Goal: Navigation & Orientation: Find specific page/section

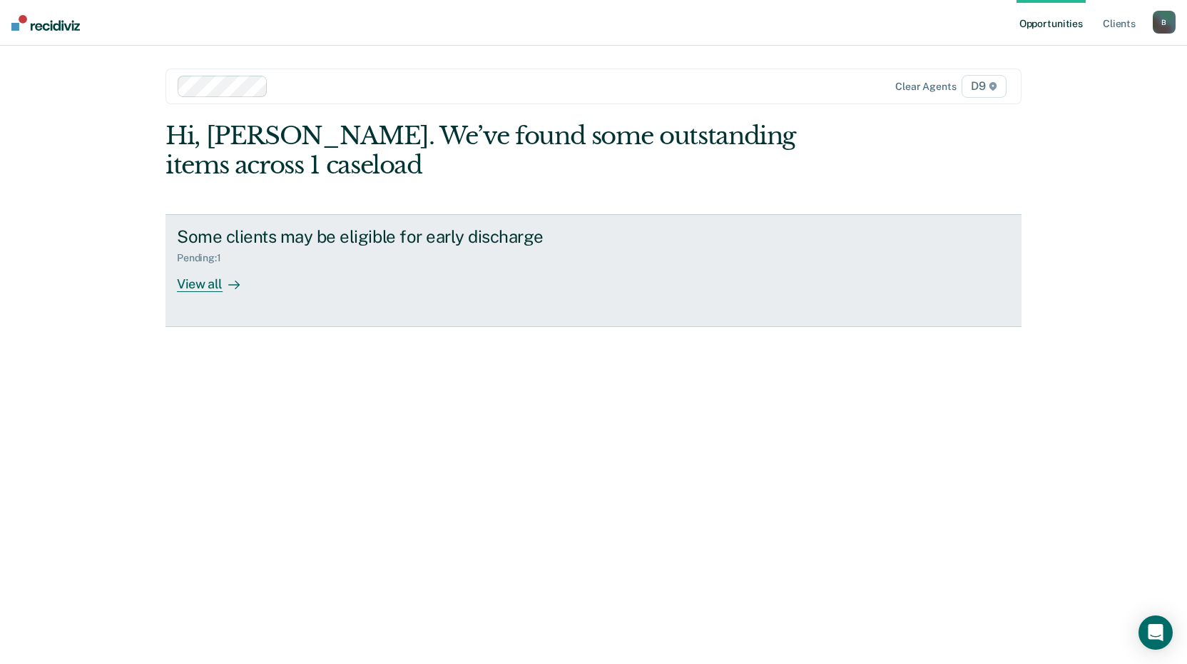
click at [204, 284] on div "View all" at bounding box center [217, 278] width 80 height 28
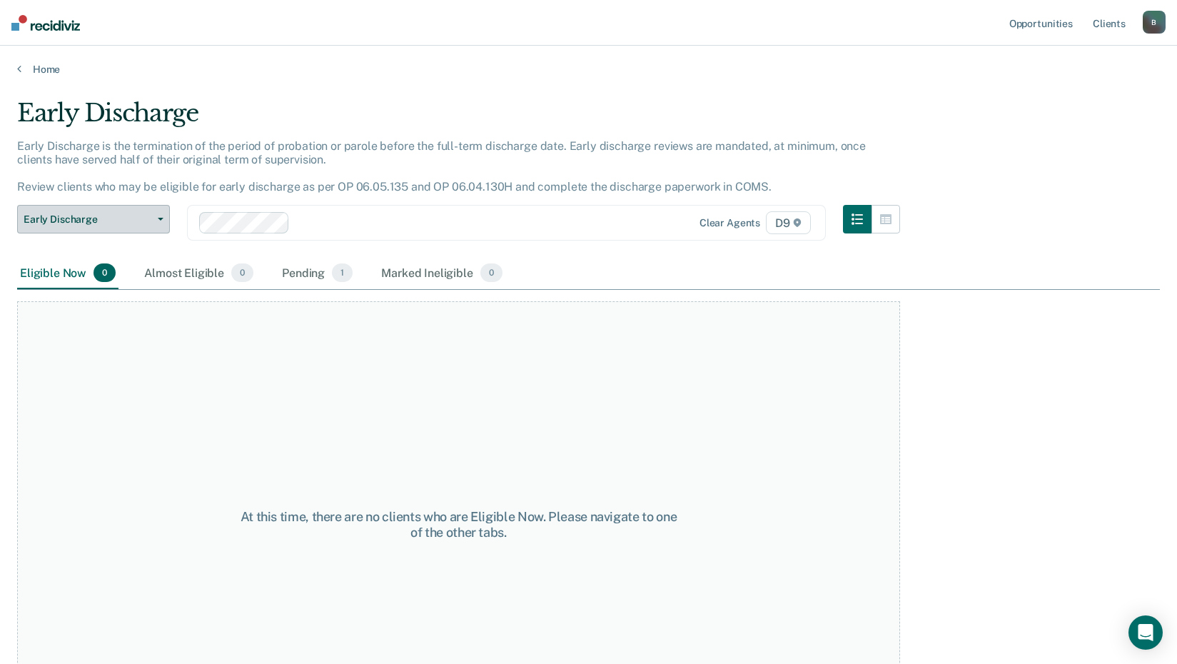
click at [158, 215] on button "Early Discharge" at bounding box center [93, 219] width 153 height 29
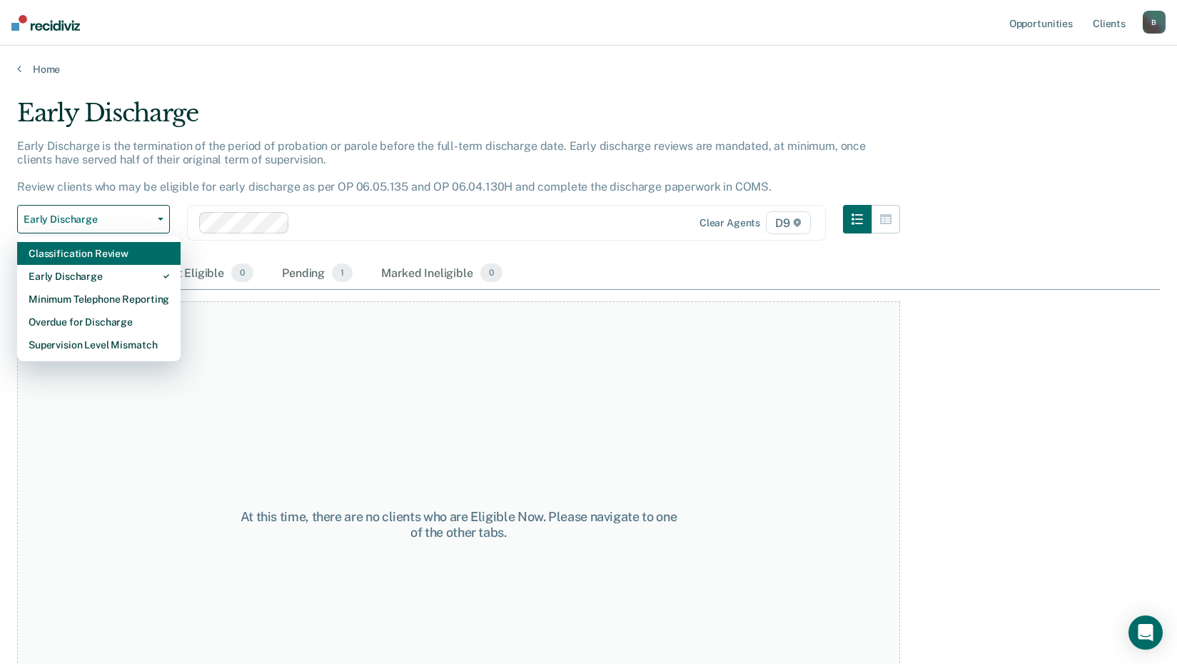
click at [126, 252] on div "Classification Review" at bounding box center [99, 253] width 141 height 23
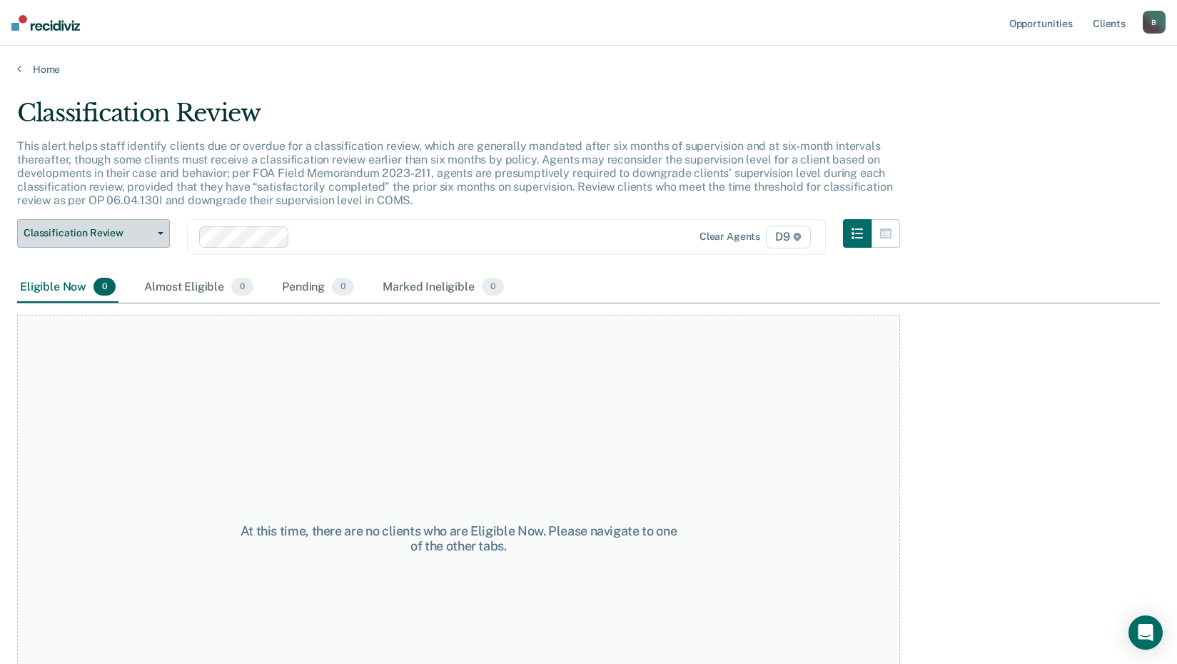
click at [158, 230] on button "Classification Review" at bounding box center [93, 233] width 153 height 29
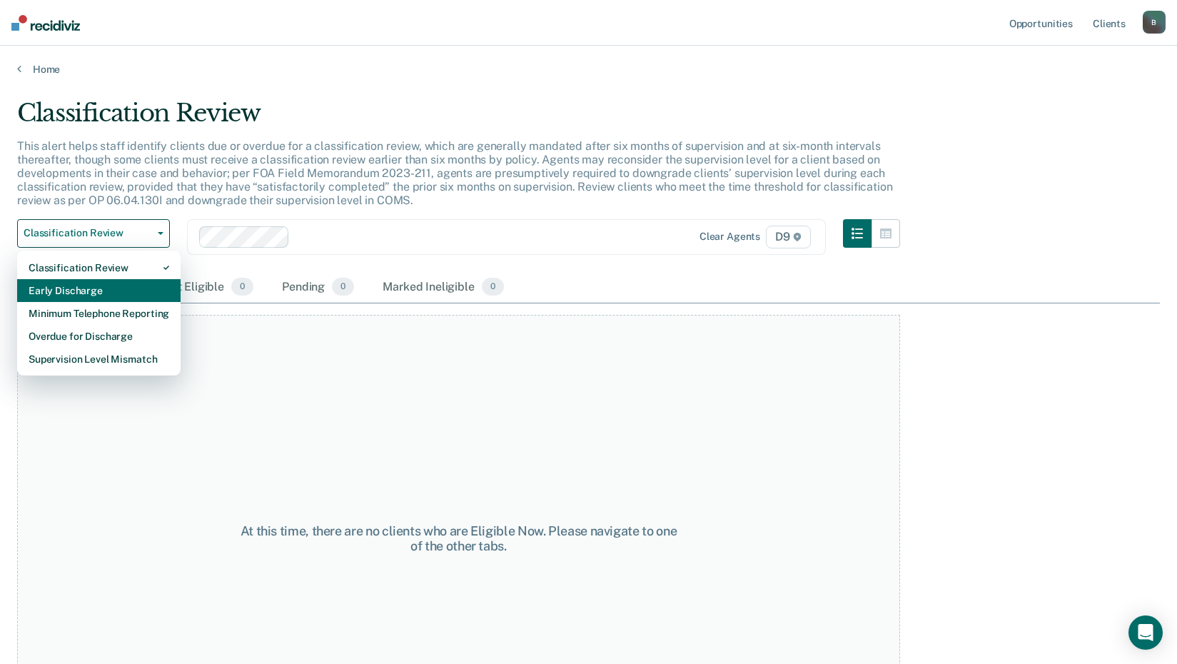
click at [86, 287] on div "Early Discharge" at bounding box center [99, 290] width 141 height 23
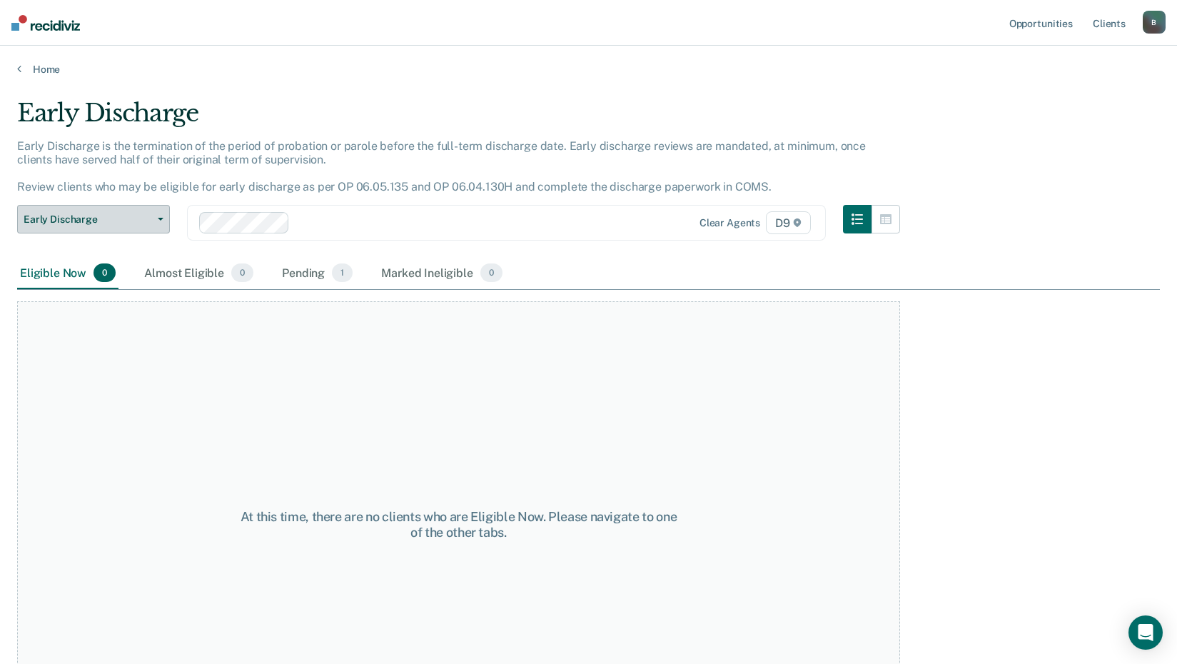
click at [161, 218] on icon "button" at bounding box center [161, 219] width 6 height 3
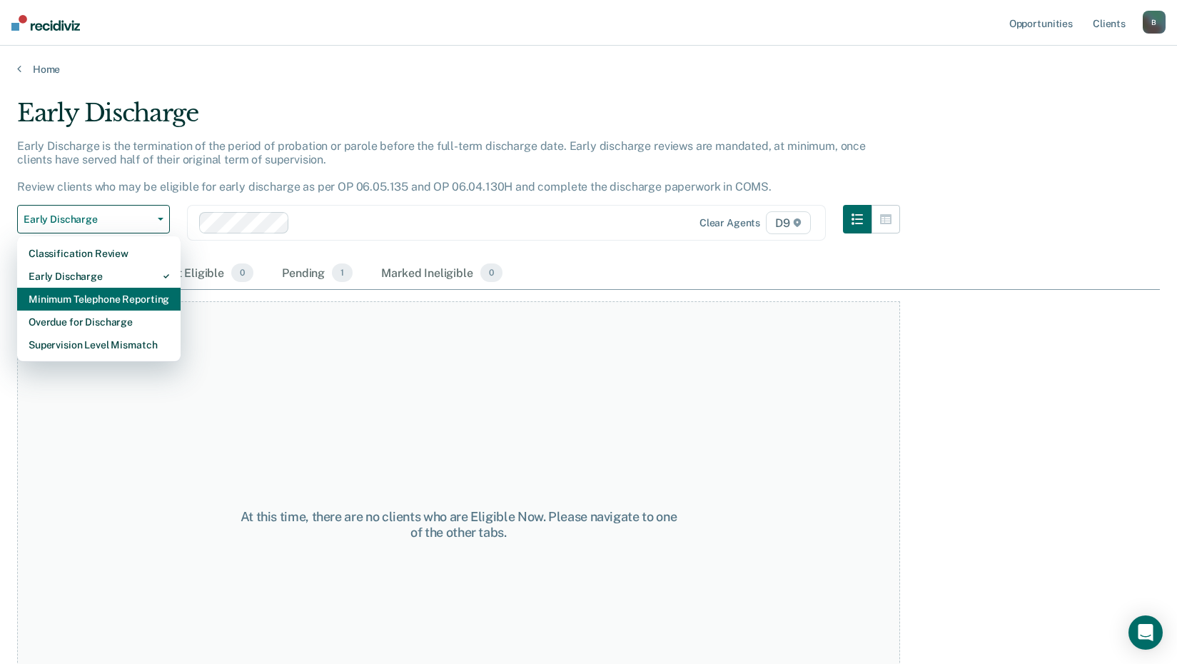
click at [86, 295] on div "Minimum Telephone Reporting" at bounding box center [99, 299] width 141 height 23
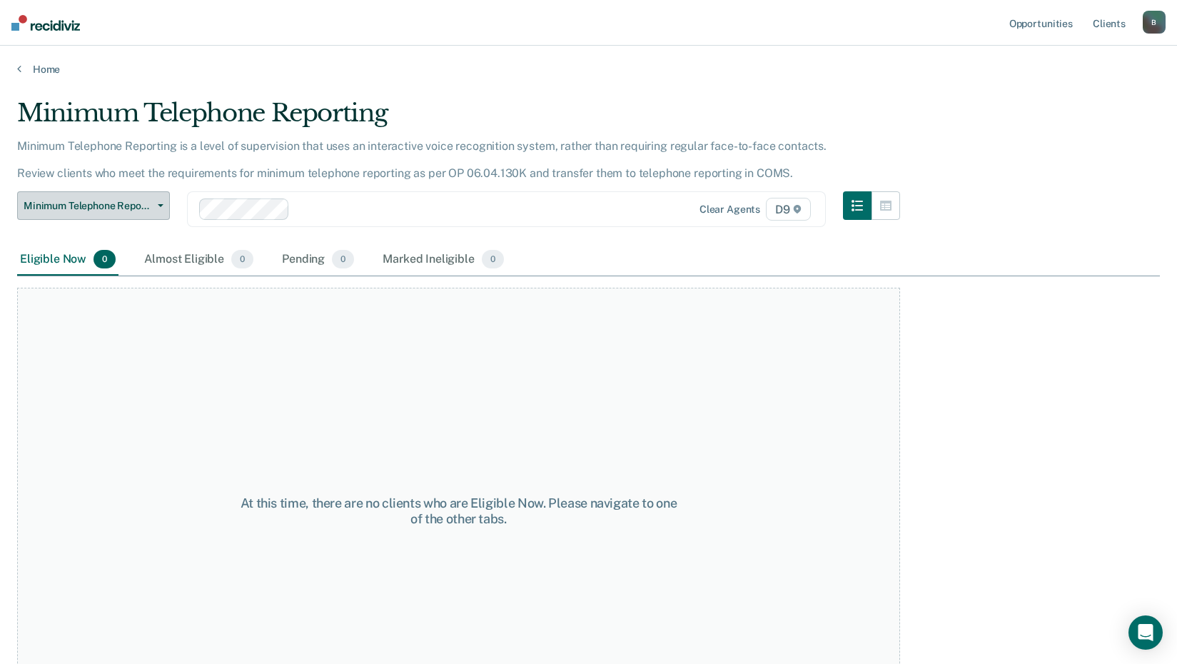
click at [159, 205] on icon "button" at bounding box center [161, 205] width 6 height 3
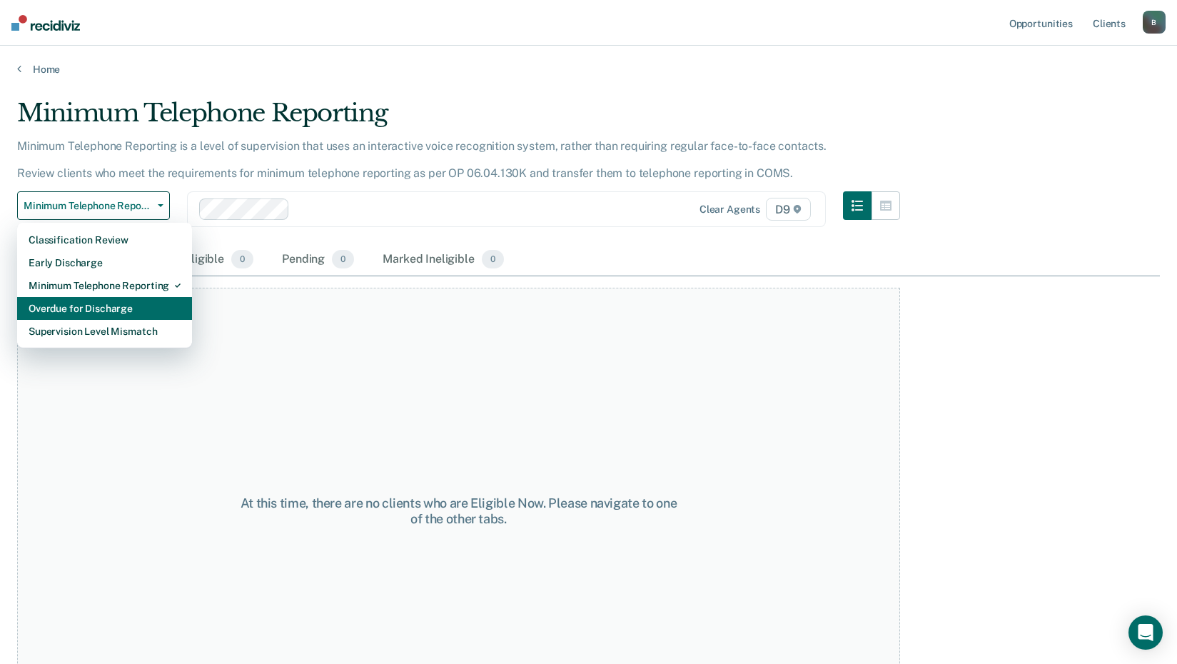
click at [96, 310] on div "Overdue for Discharge" at bounding box center [105, 308] width 152 height 23
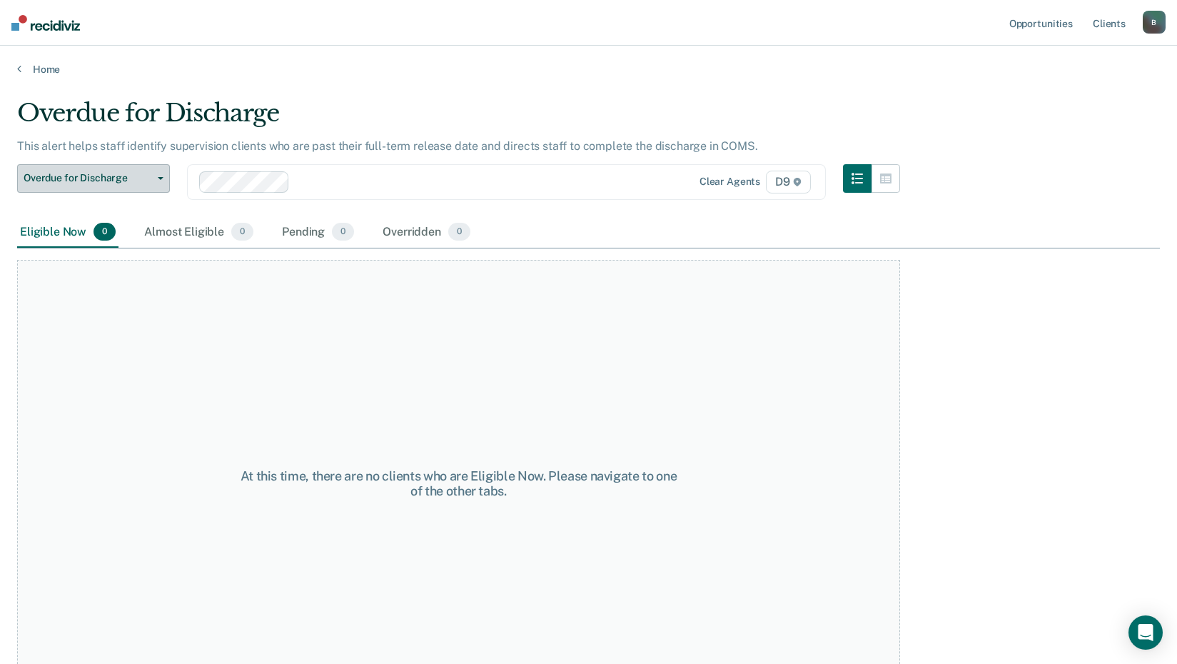
click at [156, 174] on button "Overdue for Discharge" at bounding box center [93, 178] width 153 height 29
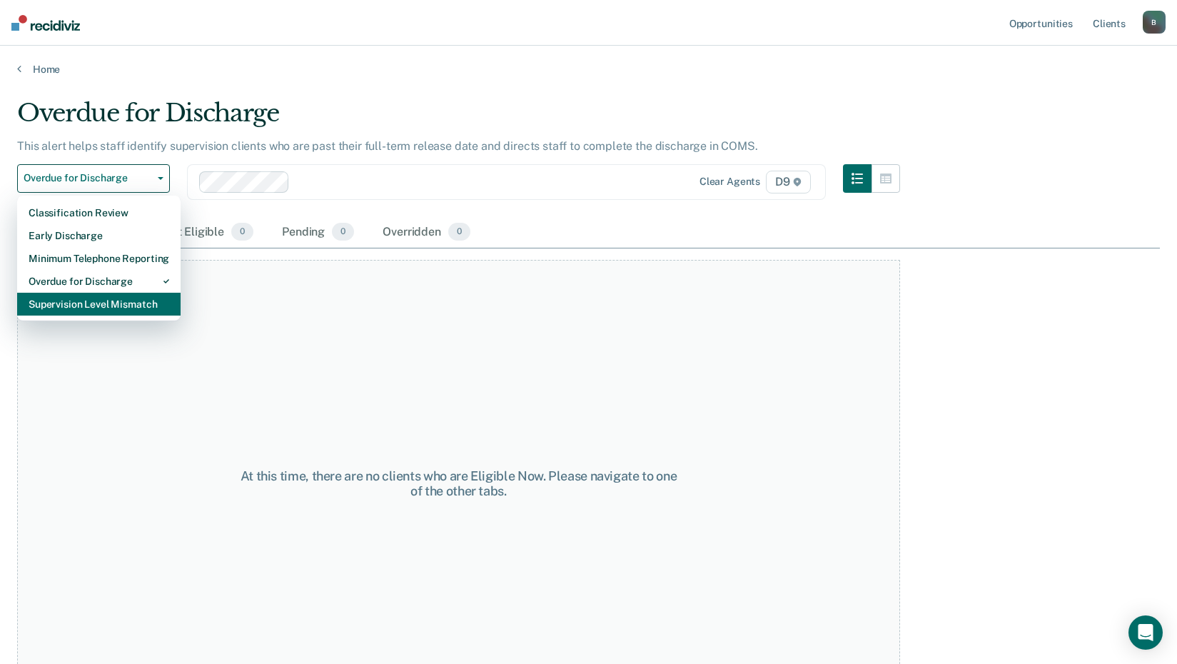
click at [98, 306] on div "Supervision Level Mismatch" at bounding box center [99, 304] width 141 height 23
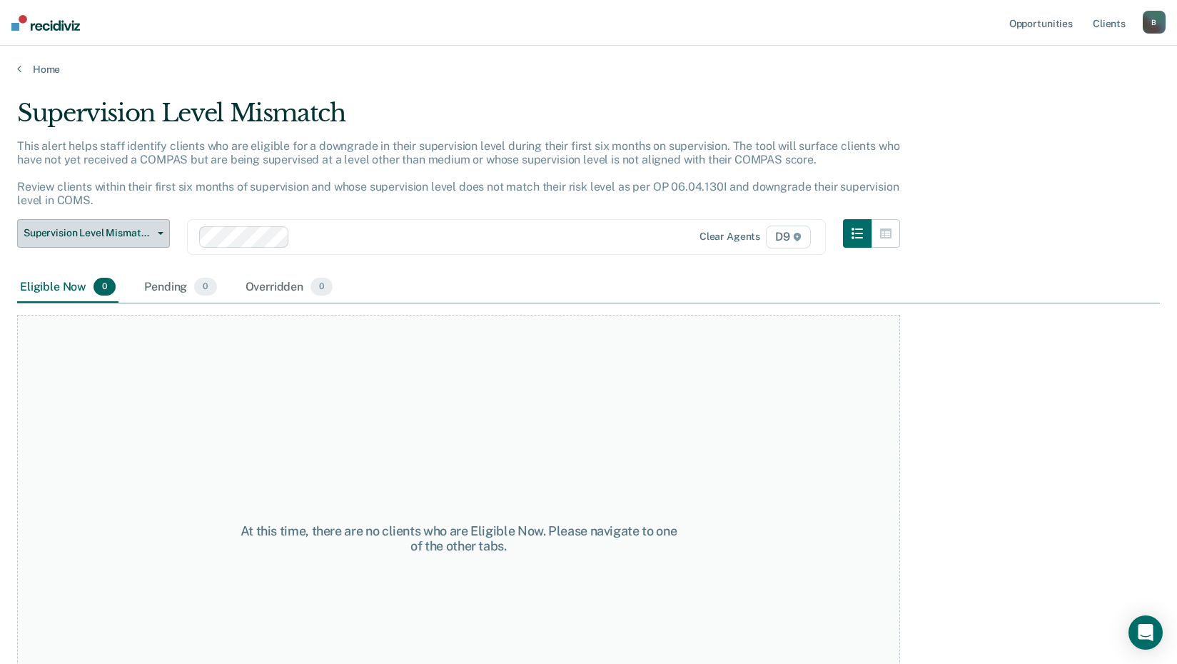
click at [158, 225] on button "Supervision Level Mismatch" at bounding box center [93, 233] width 153 height 29
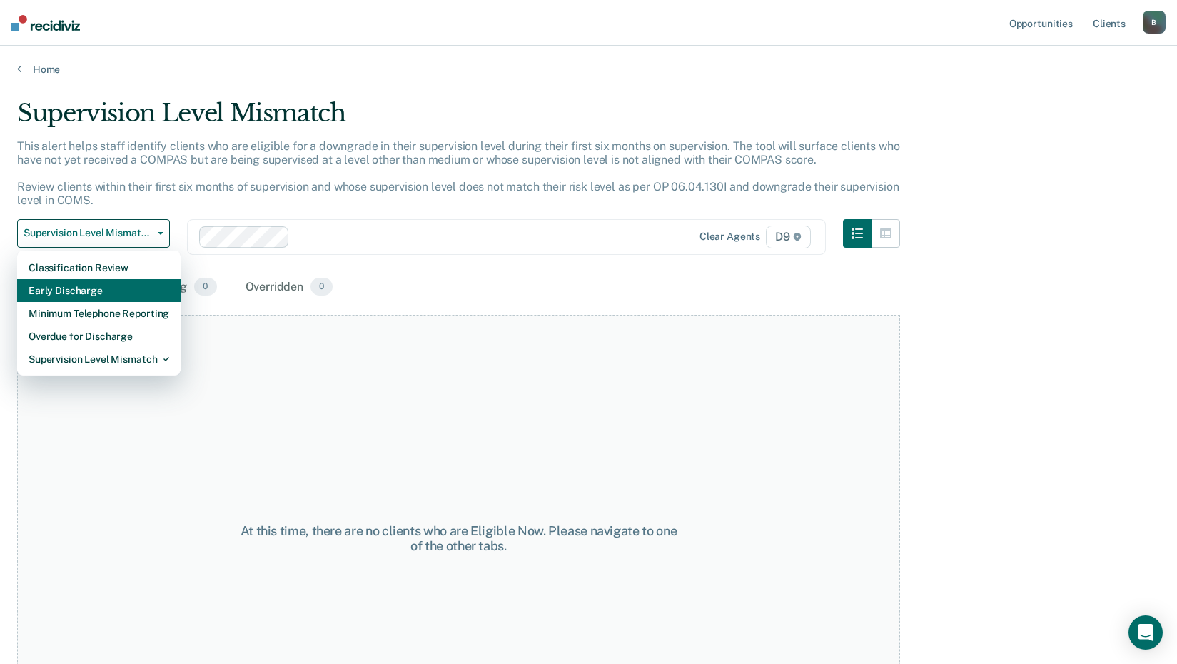
click at [99, 290] on div "Early Discharge" at bounding box center [99, 290] width 141 height 23
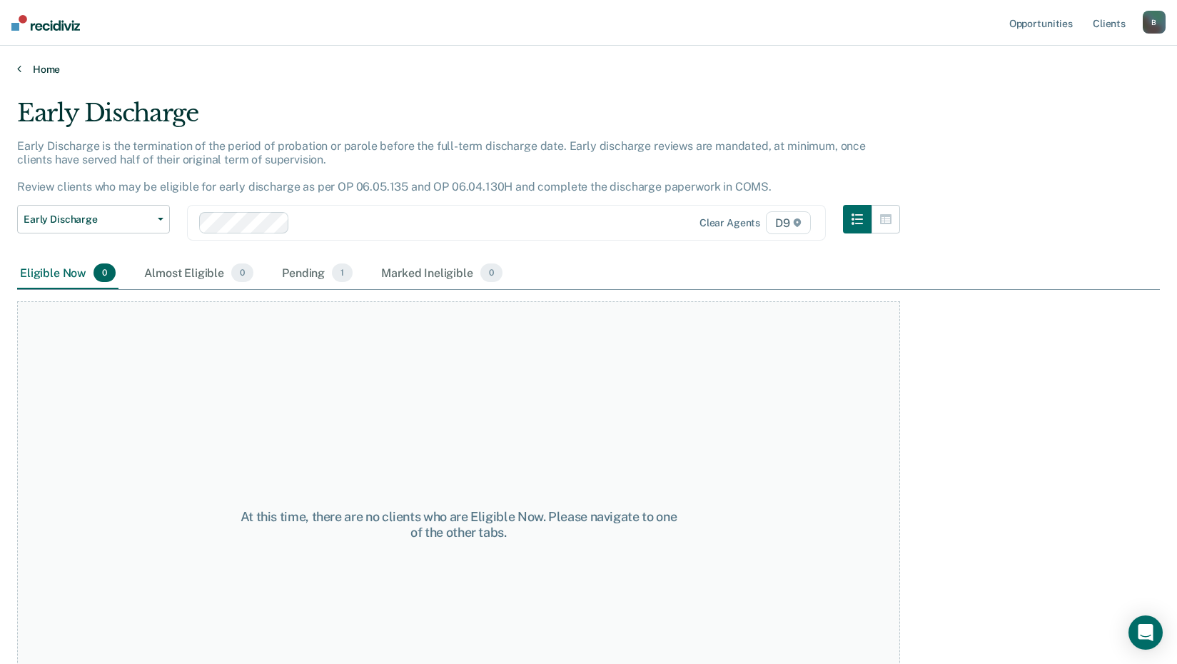
click at [29, 68] on link "Home" at bounding box center [588, 69] width 1142 height 13
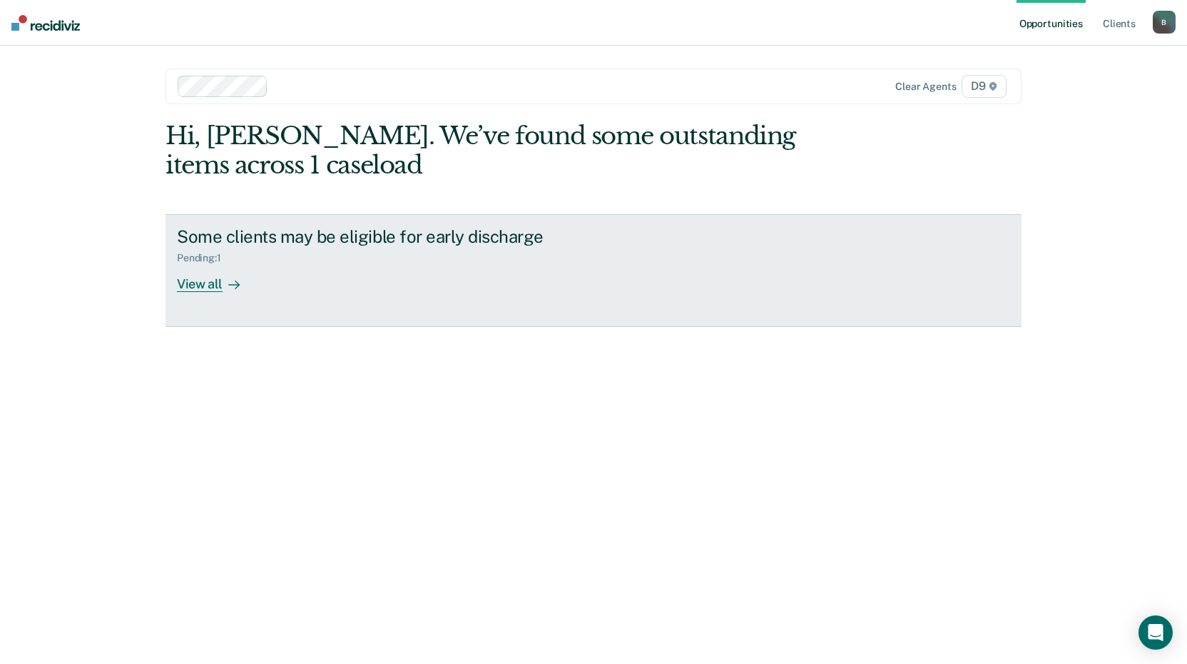
click at [201, 281] on div "View all" at bounding box center [217, 278] width 80 height 28
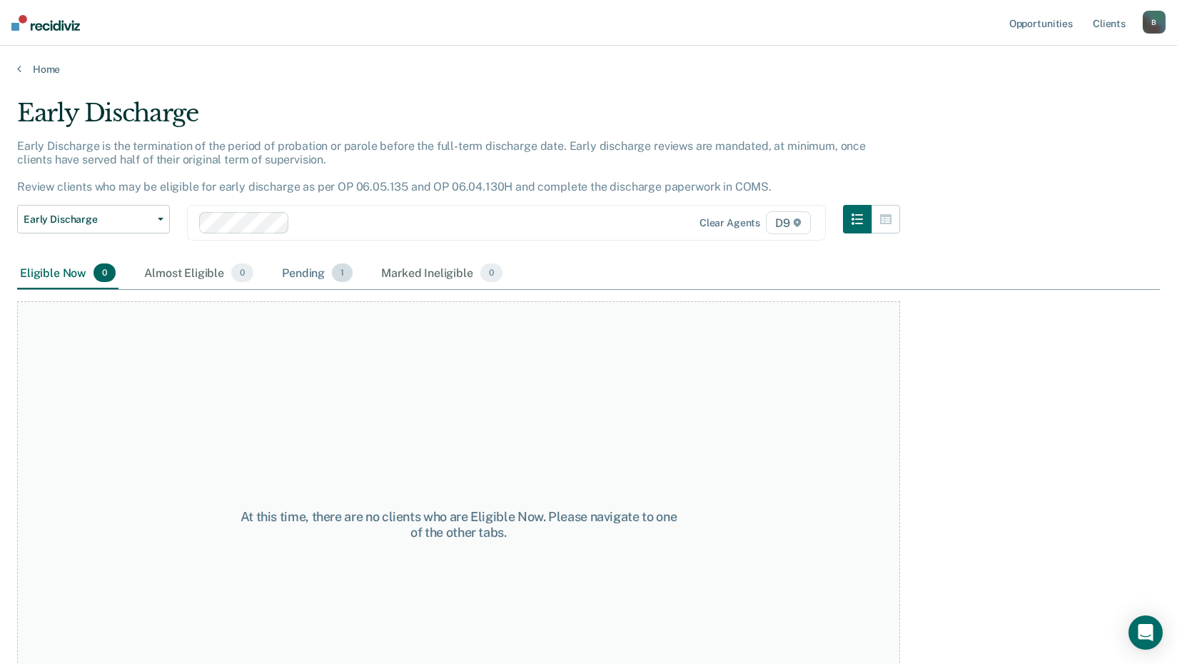
click at [337, 262] on div "Pending 1" at bounding box center [317, 273] width 76 height 31
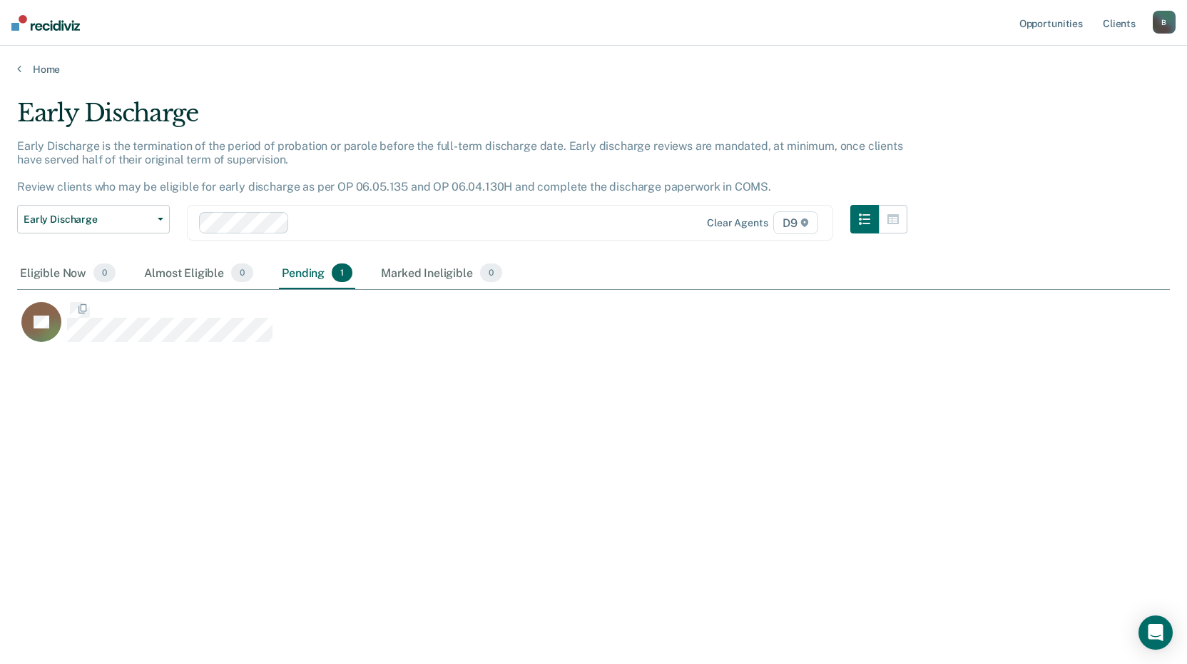
scroll to position [447, 1142]
click at [49, 68] on link "Home" at bounding box center [593, 69] width 1153 height 13
